Goal: Navigation & Orientation: Find specific page/section

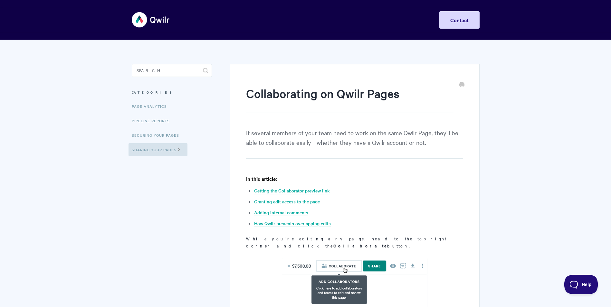
drag, startPoint x: 60, startPoint y: 176, endPoint x: 72, endPoint y: 175, distance: 12.0
click at [138, 21] on img at bounding box center [151, 20] width 38 height 24
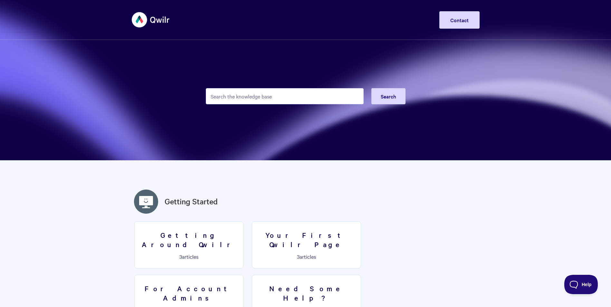
click at [455, 84] on section "Search" at bounding box center [305, 80] width 611 height 161
click at [131, 22] on div "Toggle Navigation Home Getting Started Creating & Editing Pages Sharing & Analy…" at bounding box center [305, 20] width 611 height 24
click at [159, 16] on img at bounding box center [151, 20] width 38 height 24
